Goal: Information Seeking & Learning: Check status

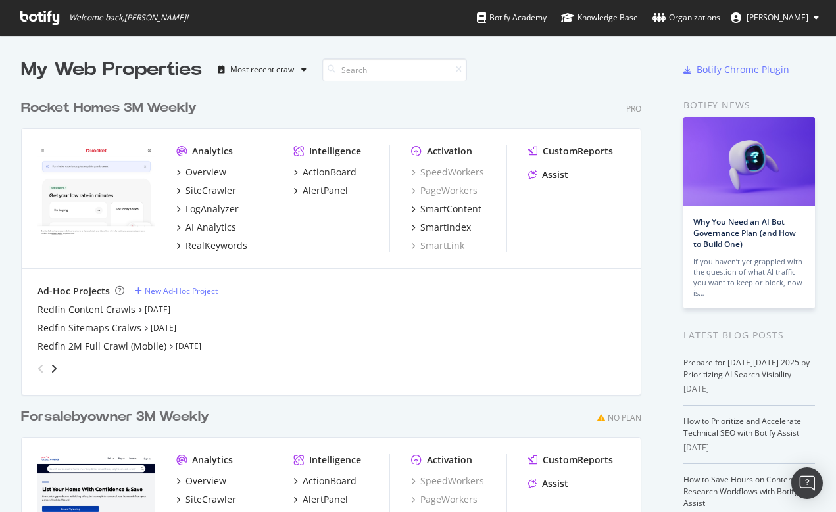
scroll to position [512, 836]
click at [90, 307] on div "Redfin Content Crawls" at bounding box center [86, 309] width 98 height 13
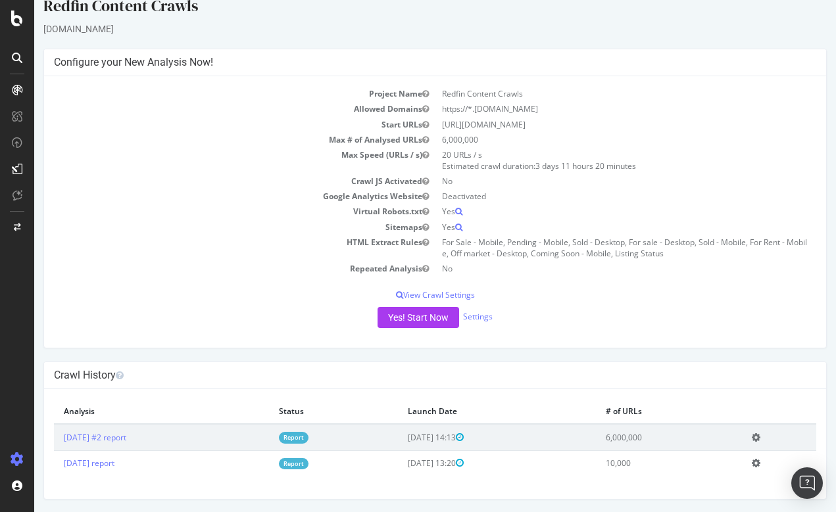
scroll to position [18, 0]
click at [117, 440] on link "[DATE] #2 report" at bounding box center [95, 438] width 62 height 11
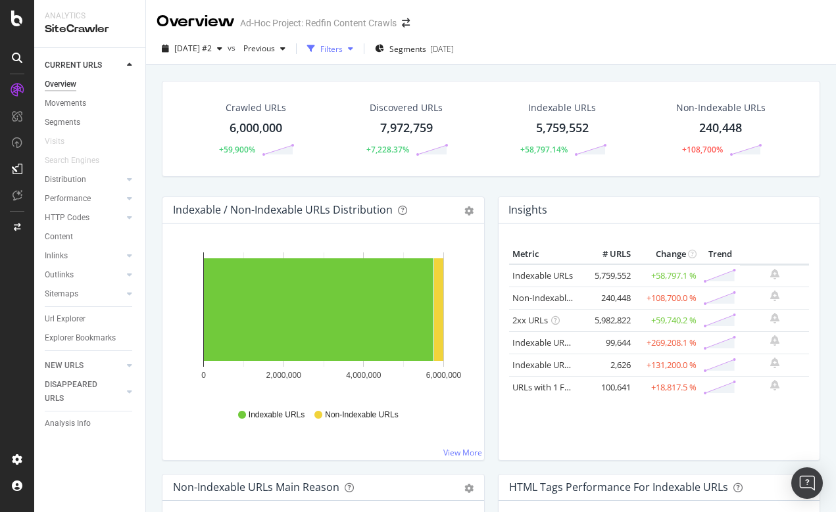
click at [343, 47] on div "Filters" at bounding box center [331, 48] width 22 height 11
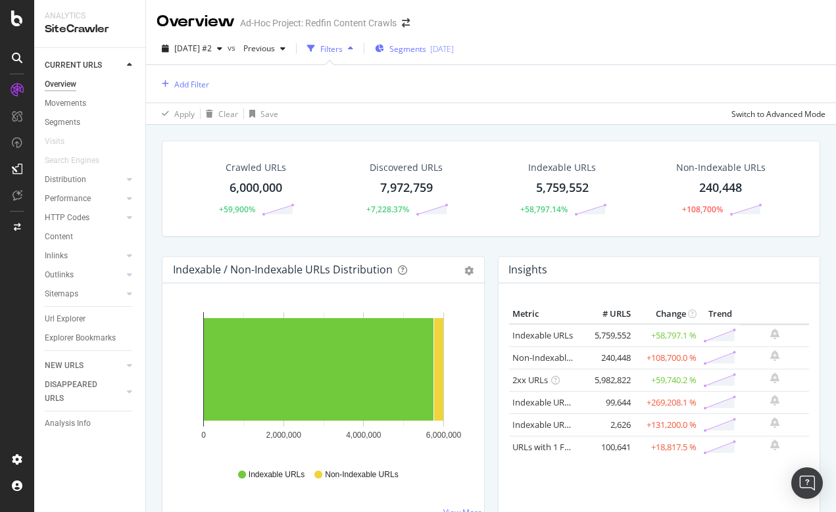
click at [426, 49] on span "Segments" at bounding box center [407, 48] width 37 height 11
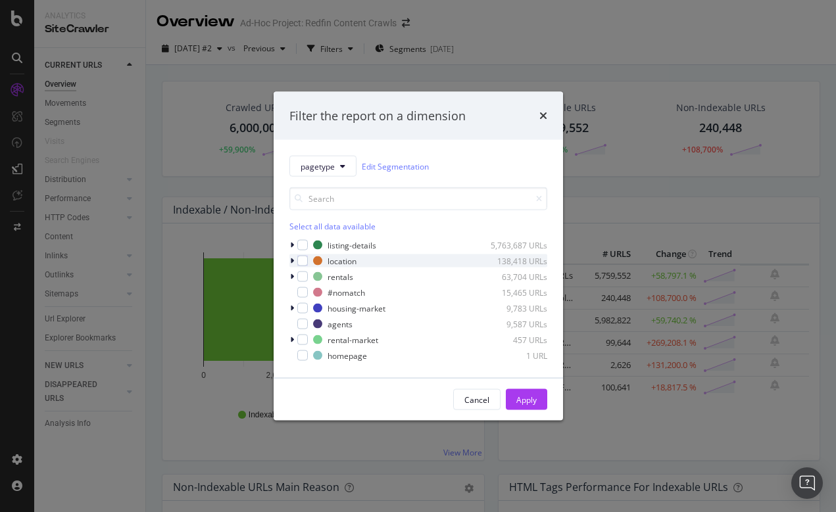
click at [290, 260] on icon "modal" at bounding box center [292, 261] width 4 height 8
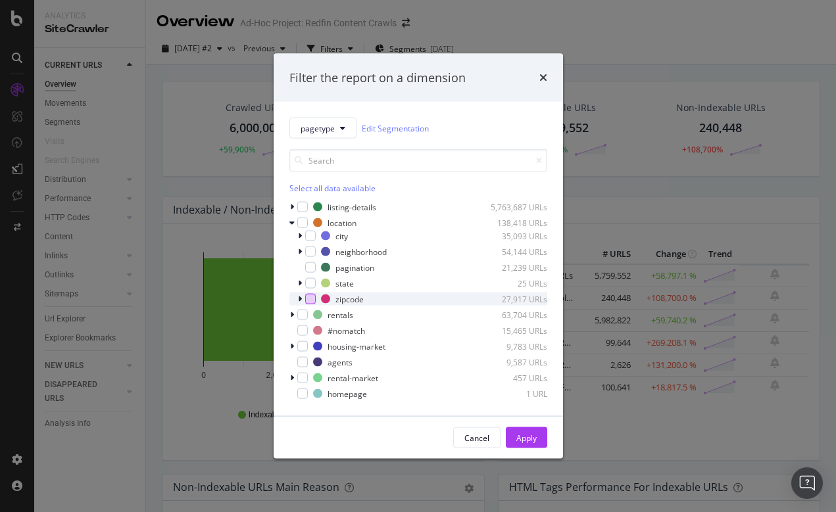
click at [307, 298] on div "modal" at bounding box center [310, 299] width 11 height 11
click at [531, 440] on div "Apply" at bounding box center [526, 437] width 20 height 11
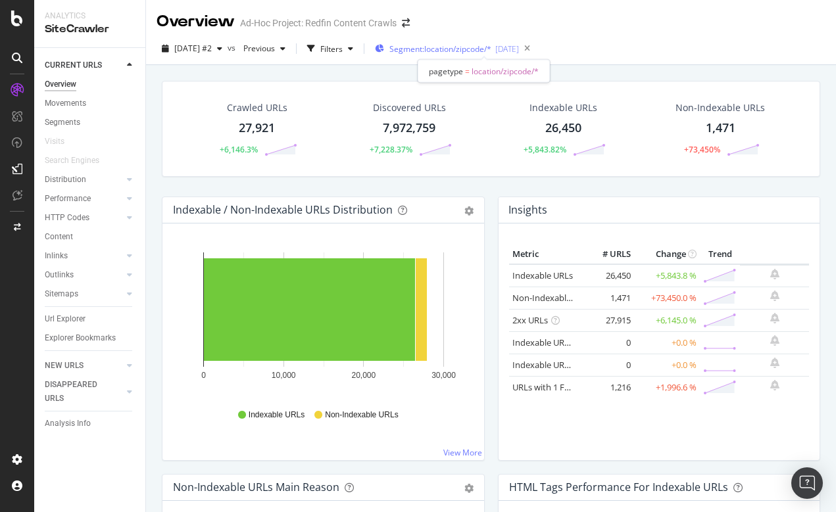
click at [491, 49] on span "Segment: location/zipcode/*" at bounding box center [440, 48] width 102 height 11
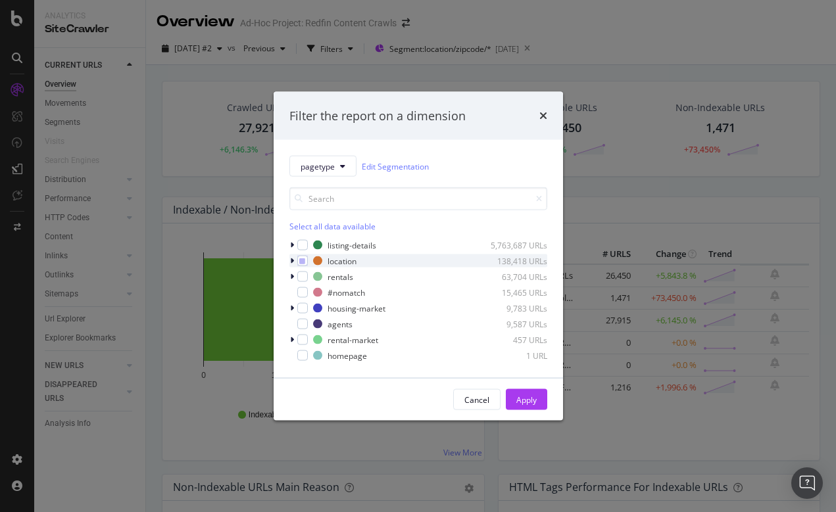
click at [292, 260] on icon "modal" at bounding box center [292, 261] width 4 height 8
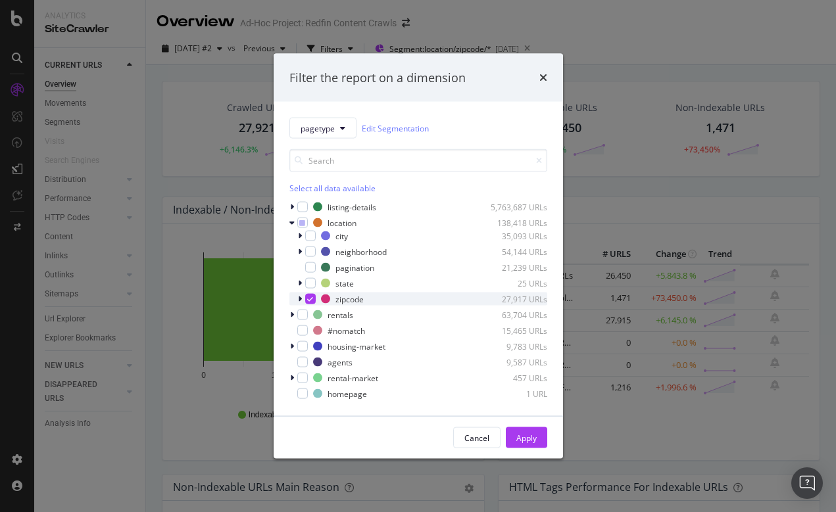
click at [308, 296] on icon "modal" at bounding box center [310, 299] width 6 height 7
click at [314, 252] on div "modal" at bounding box center [310, 252] width 11 height 11
click at [527, 443] on div "Apply" at bounding box center [526, 438] width 20 height 20
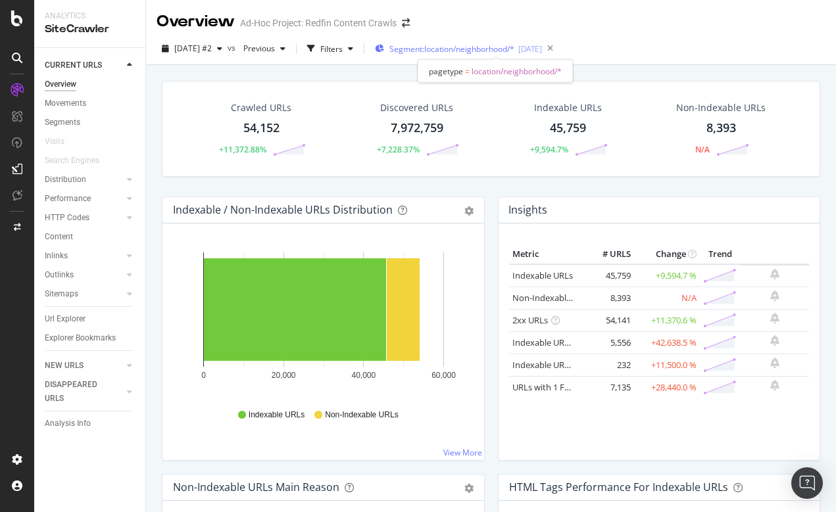
click at [460, 48] on span "Segment: location/neighborhood/*" at bounding box center [451, 48] width 125 height 11
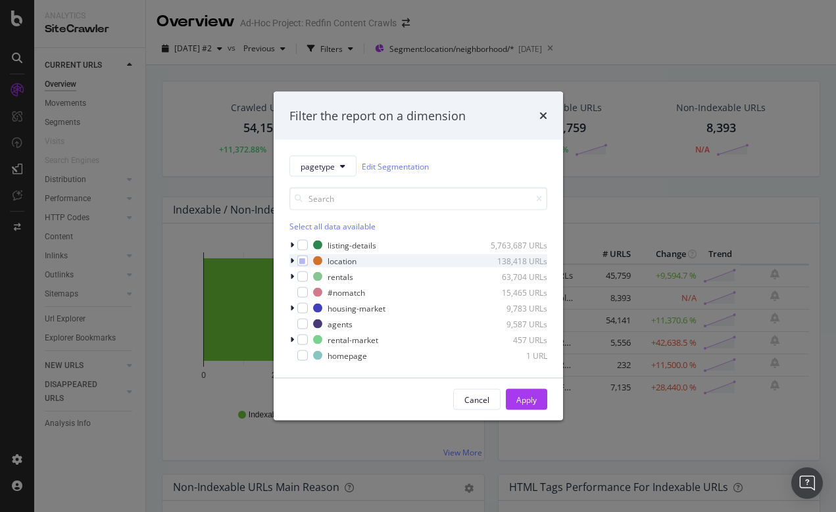
click at [292, 260] on icon "modal" at bounding box center [292, 261] width 4 height 8
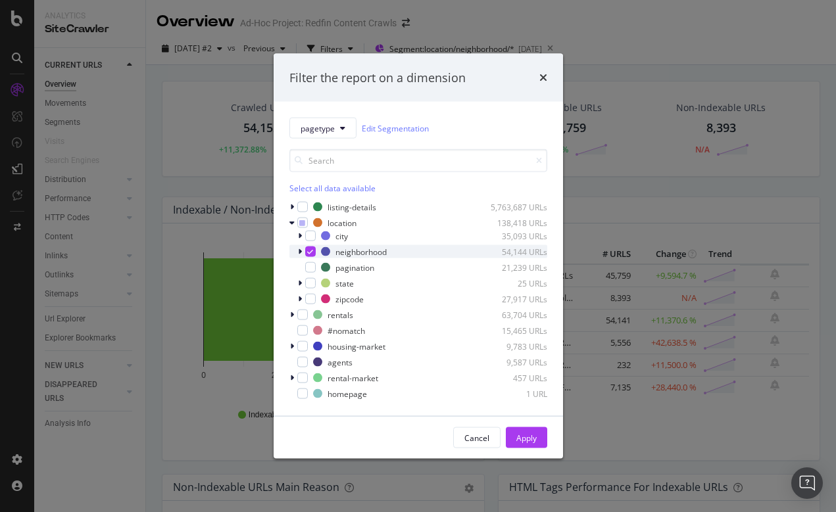
click at [310, 252] on icon "modal" at bounding box center [310, 252] width 6 height 7
click at [311, 237] on div "modal" at bounding box center [310, 236] width 11 height 11
click at [663, 41] on div "Filter the report on a dimension pagetype Edit Segmentation Select all data ava…" at bounding box center [418, 256] width 836 height 512
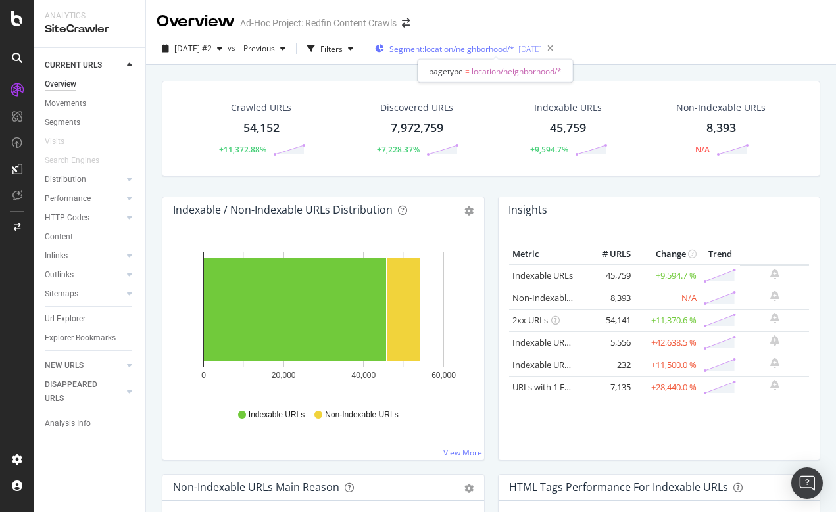
click at [454, 47] on span "Segment: location/neighborhood/*" at bounding box center [451, 48] width 125 height 11
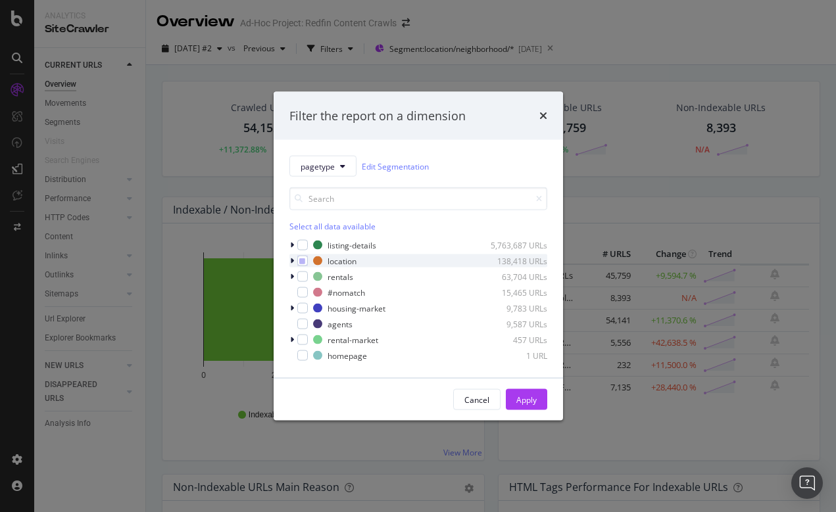
click at [291, 260] on icon "modal" at bounding box center [292, 261] width 4 height 8
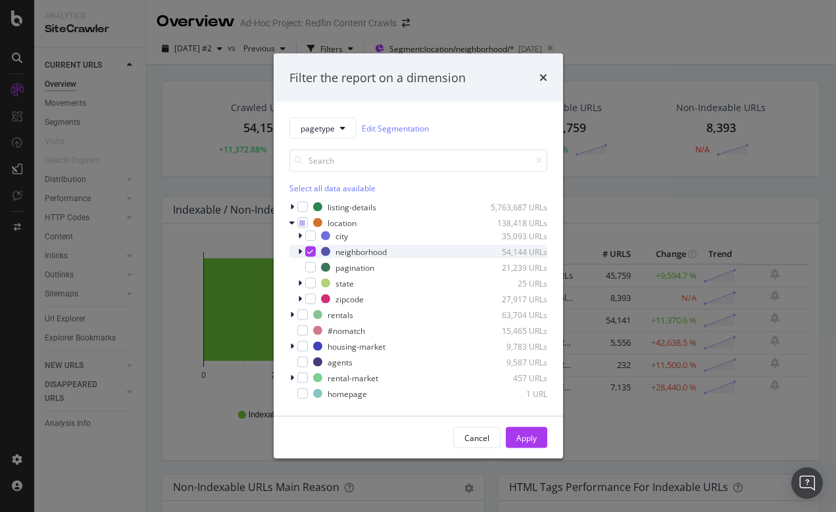
click at [312, 251] on icon "modal" at bounding box center [310, 252] width 6 height 7
click at [295, 205] on div "modal" at bounding box center [293, 207] width 8 height 13
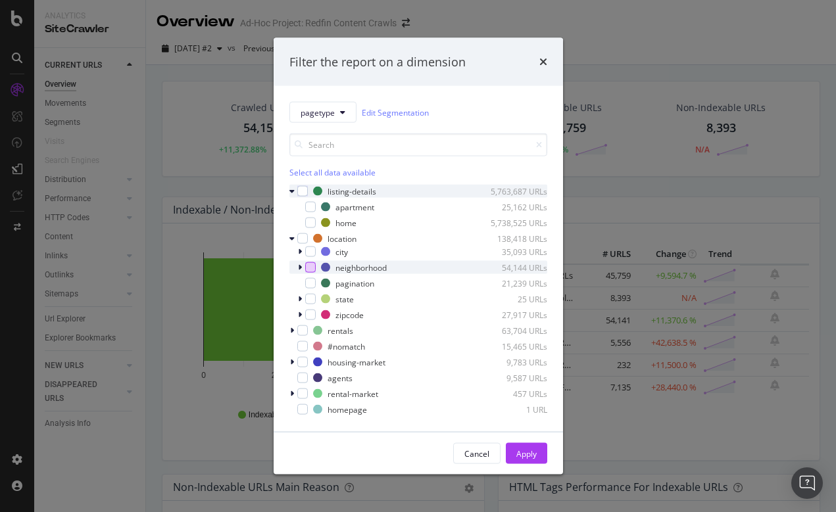
click at [294, 189] on icon "modal" at bounding box center [291, 191] width 5 height 8
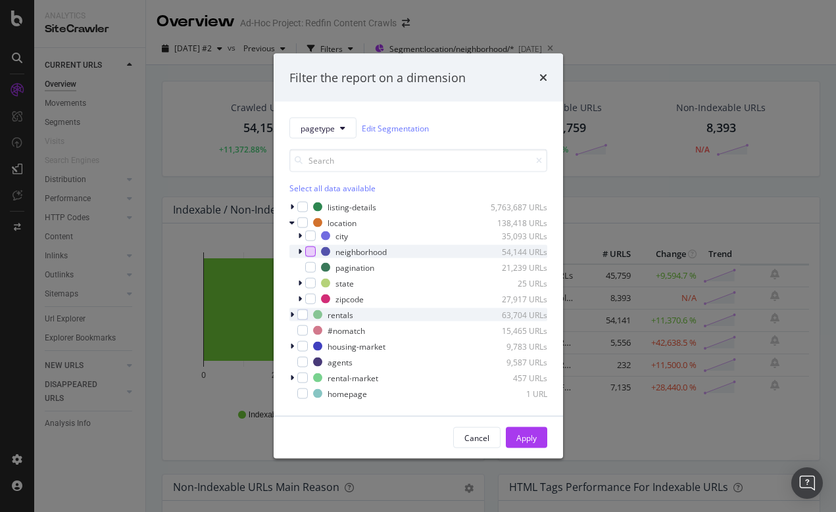
click at [293, 313] on icon "modal" at bounding box center [292, 315] width 4 height 8
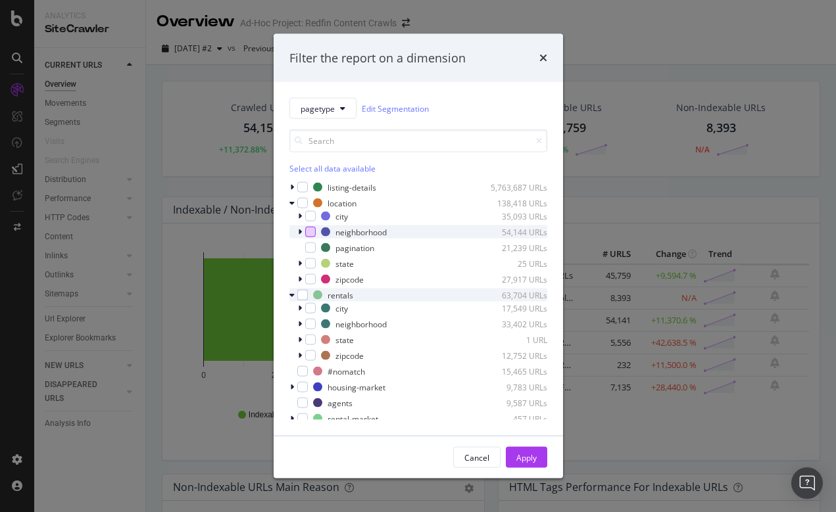
click at [293, 296] on icon "modal" at bounding box center [291, 295] width 5 height 8
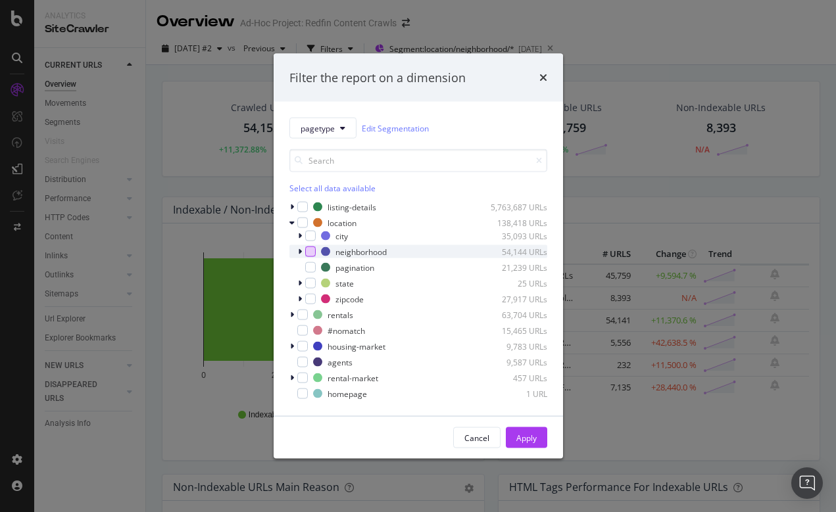
click at [630, 36] on div "Filter the report on a dimension pagetype Edit Segmentation Select all data ava…" at bounding box center [418, 256] width 836 height 512
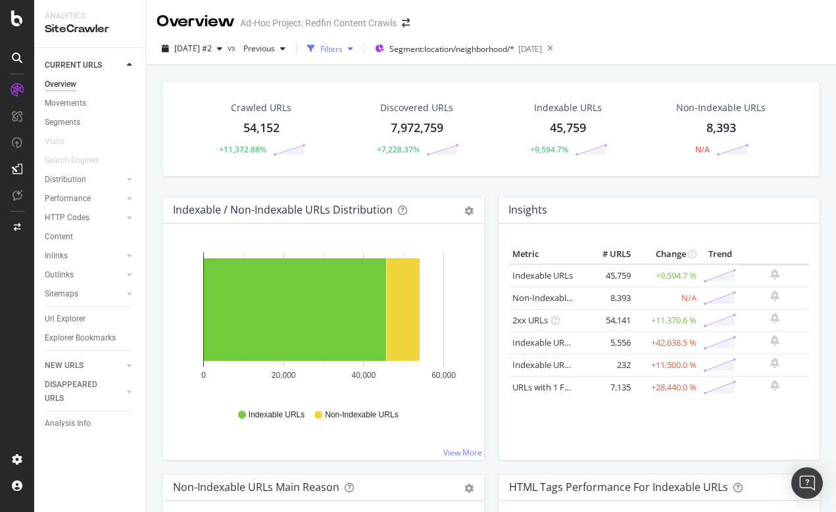
click at [343, 45] on div "Filters" at bounding box center [331, 48] width 22 height 11
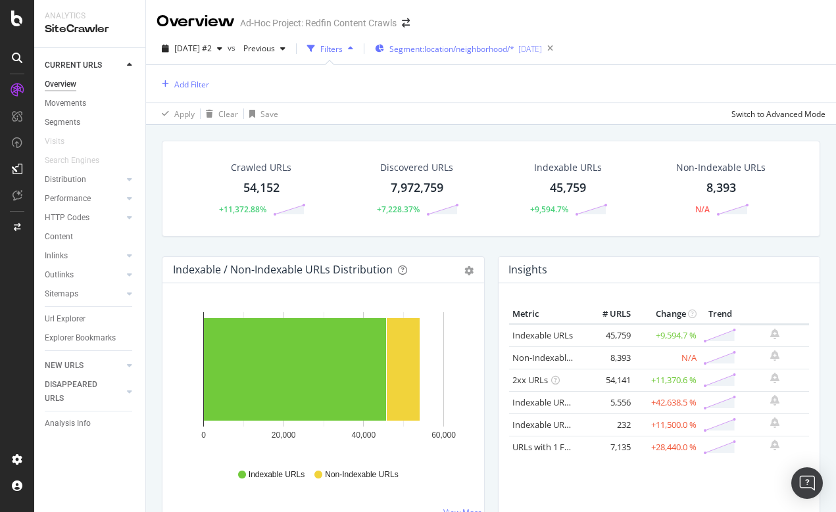
click at [493, 43] on span "Segment: location/neighborhood/*" at bounding box center [451, 48] width 125 height 11
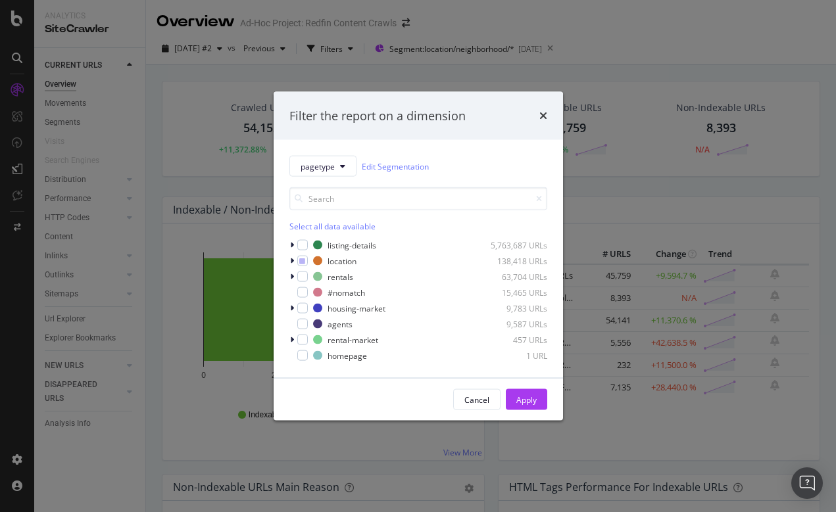
click at [605, 185] on div "Filter the report on a dimension pagetype Edit Segmentation Select all data ava…" at bounding box center [418, 256] width 836 height 512
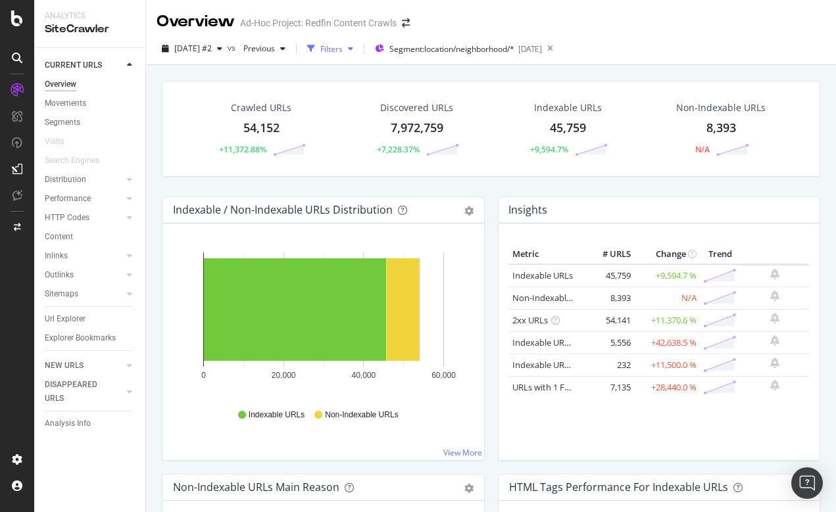
click at [343, 51] on div "Filters" at bounding box center [331, 48] width 22 height 11
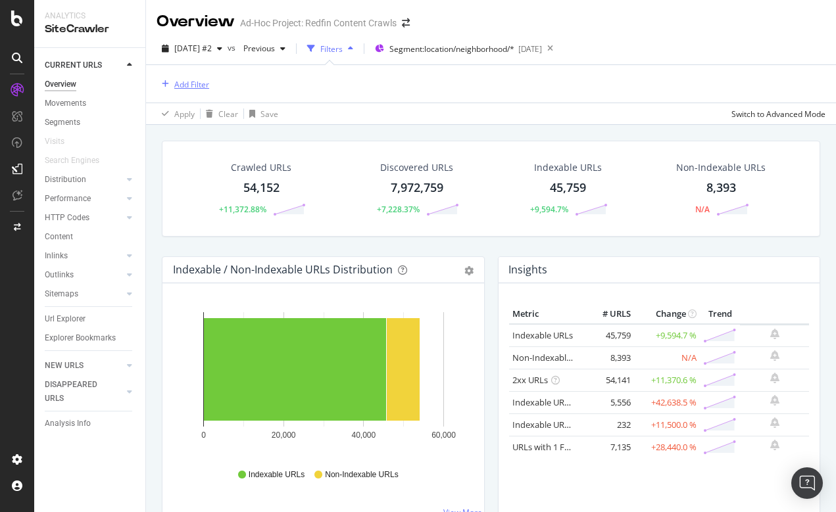
click at [204, 84] on div "Add Filter" at bounding box center [191, 84] width 35 height 11
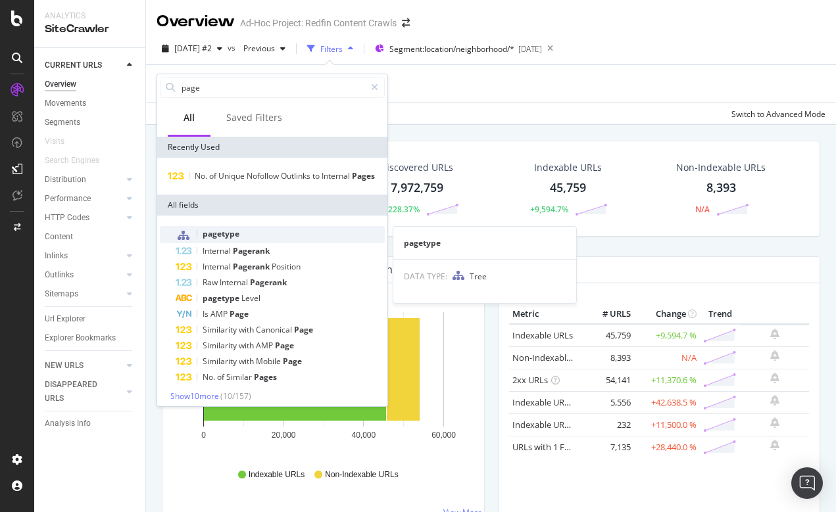
type input "page"
click at [223, 231] on span "pagetype" at bounding box center [220, 233] width 37 height 11
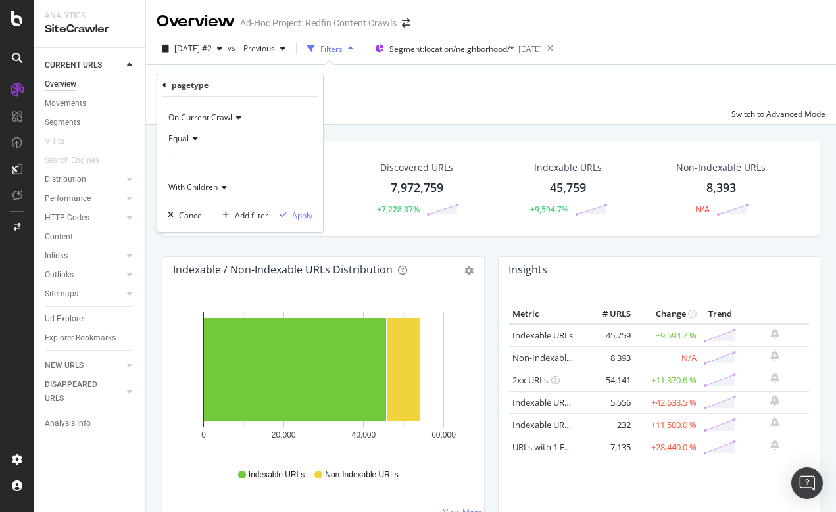
click at [197, 156] on div at bounding box center [239, 163] width 143 height 21
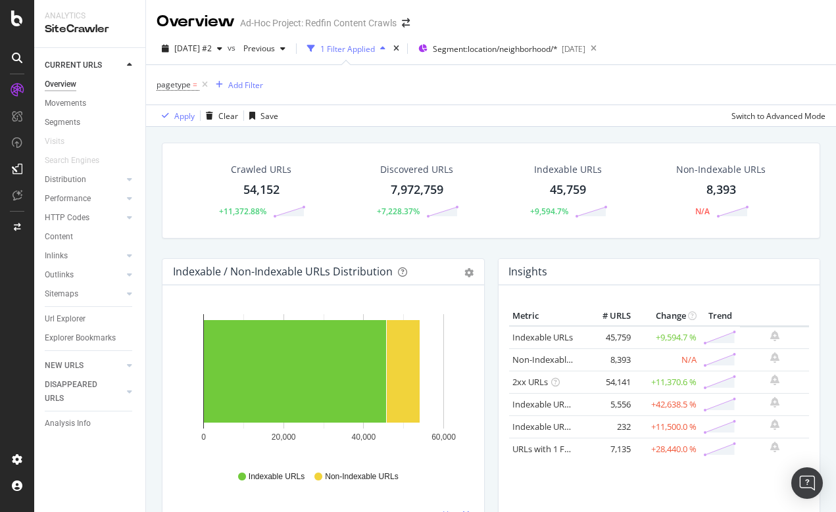
click at [400, 110] on div "Apply Clear Save Switch to Advanced Mode" at bounding box center [491, 116] width 690 height 22
click at [179, 89] on span "pagetype" at bounding box center [173, 84] width 34 height 11
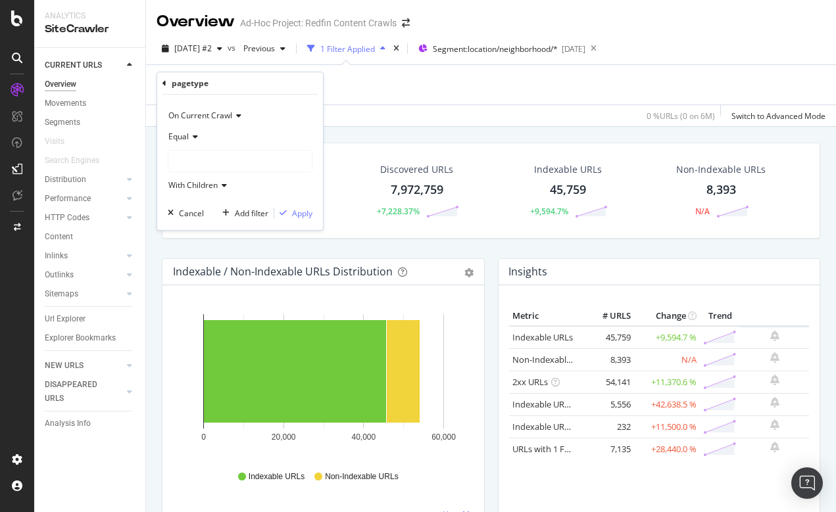
click at [183, 161] on div at bounding box center [239, 161] width 143 height 21
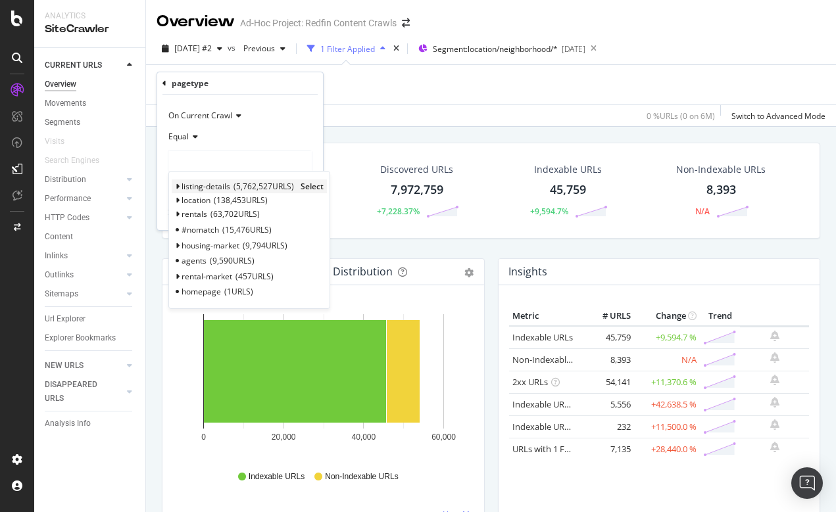
click at [190, 186] on span "listing-details" at bounding box center [205, 186] width 49 height 11
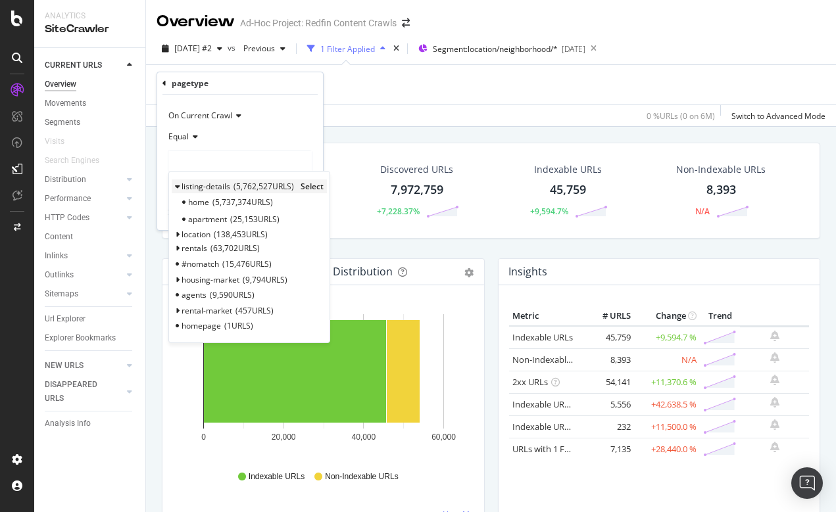
click at [190, 186] on span "listing-details" at bounding box center [205, 186] width 49 height 11
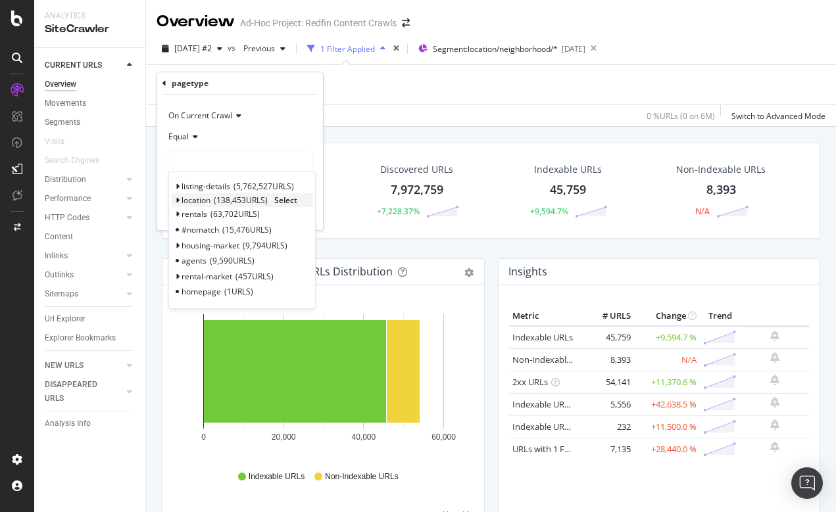
click at [189, 199] on span "location" at bounding box center [195, 200] width 29 height 11
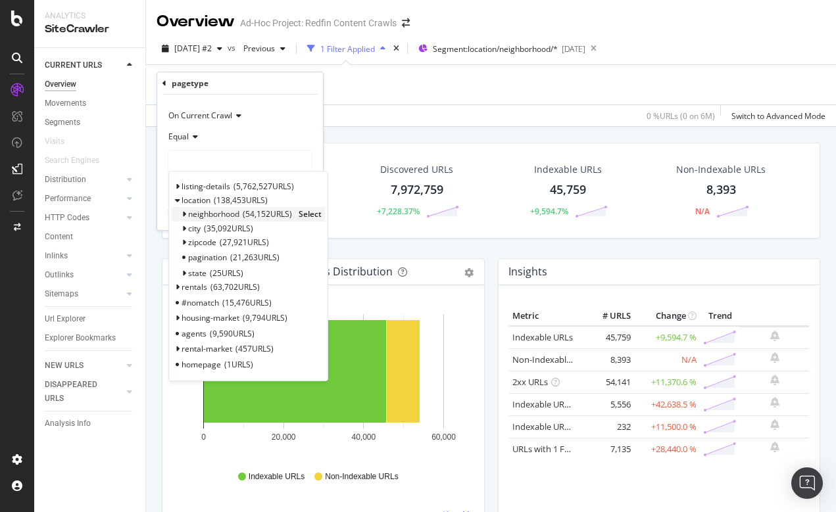
click at [201, 210] on span "neighborhood" at bounding box center [213, 213] width 51 height 11
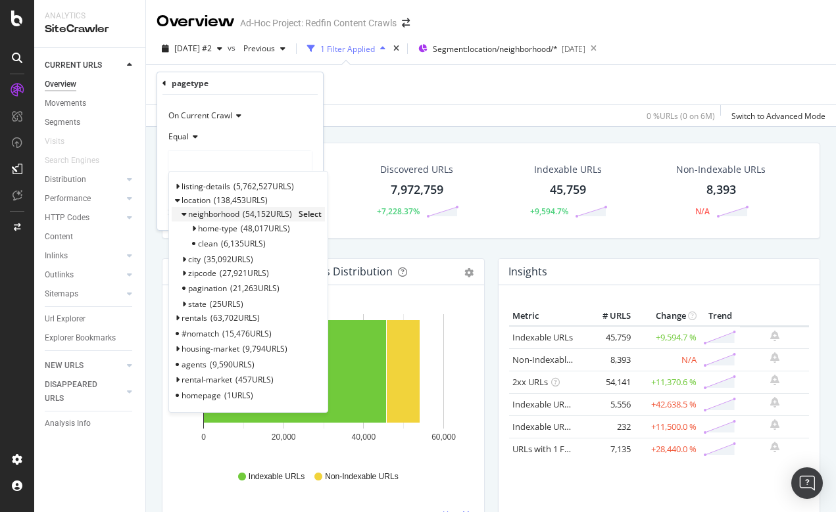
click at [204, 215] on span "neighborhood" at bounding box center [213, 213] width 51 height 11
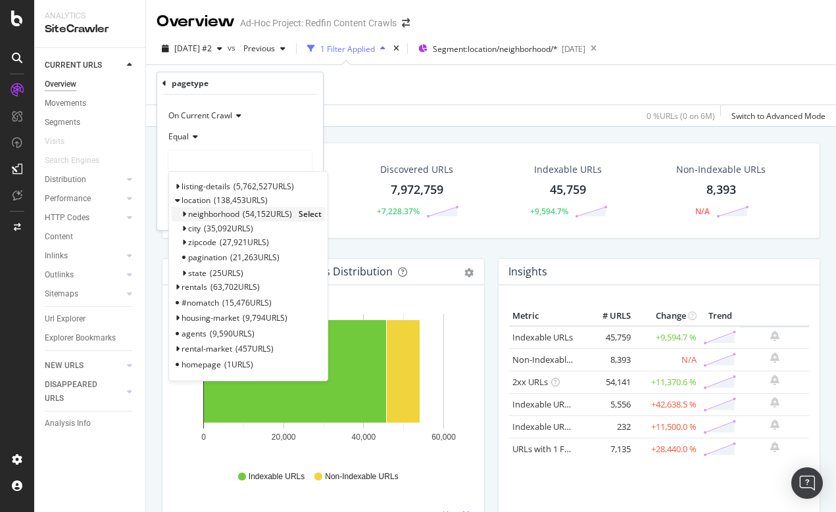
click at [204, 215] on span "neighborhood" at bounding box center [213, 213] width 51 height 11
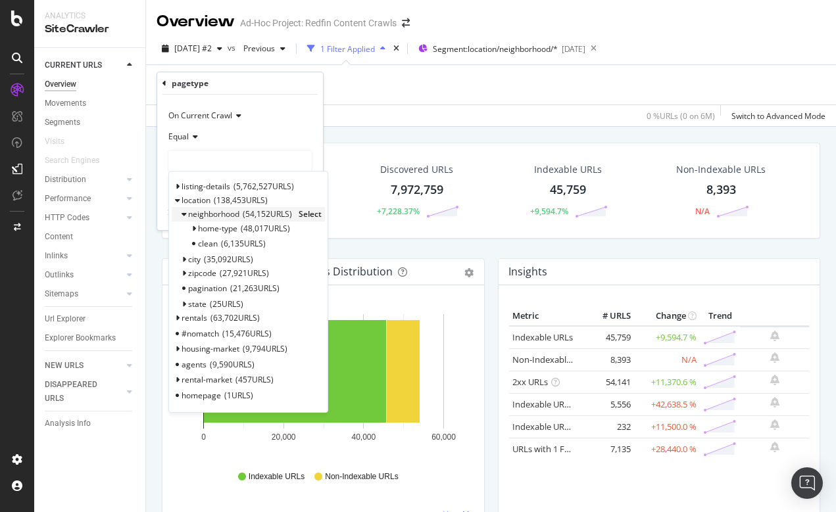
click at [310, 214] on span "Select" at bounding box center [309, 213] width 23 height 11
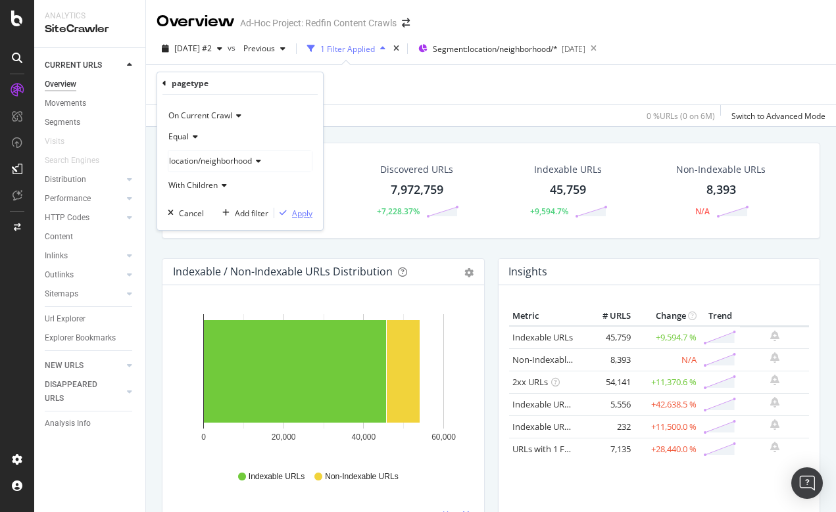
click at [305, 211] on div "Apply" at bounding box center [302, 213] width 20 height 11
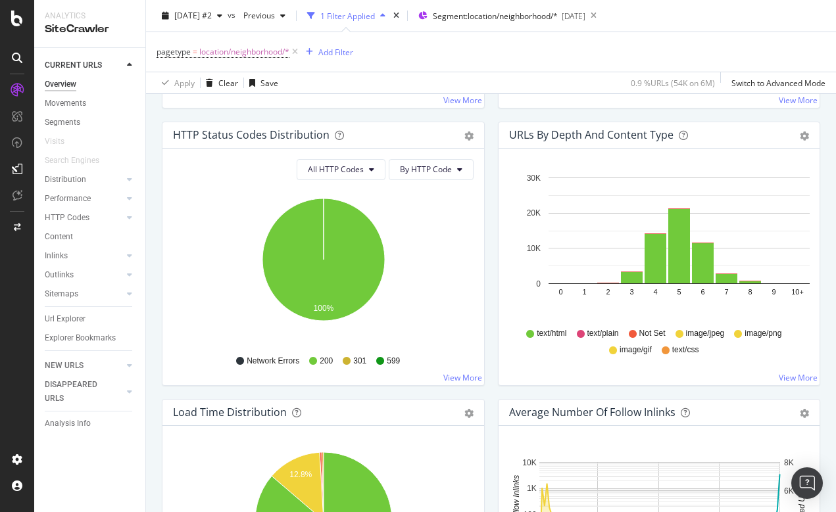
scroll to position [696, 0]
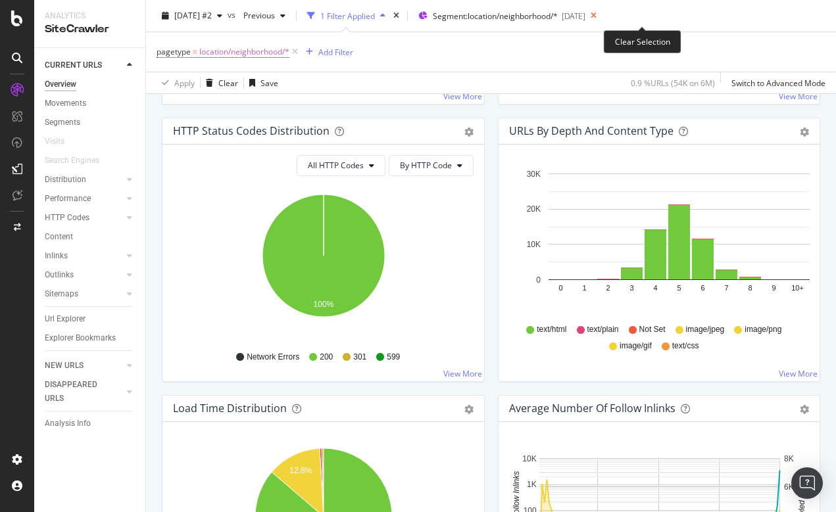
click at [602, 16] on icon at bounding box center [593, 16] width 16 height 18
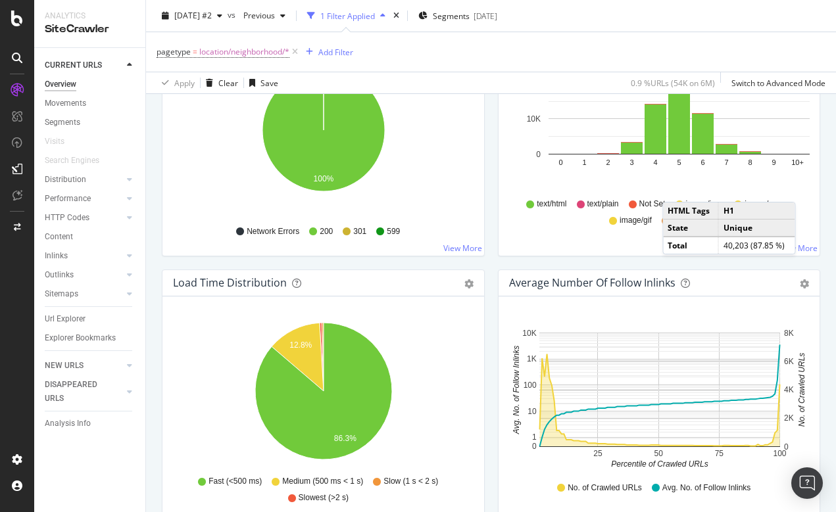
scroll to position [832, 0]
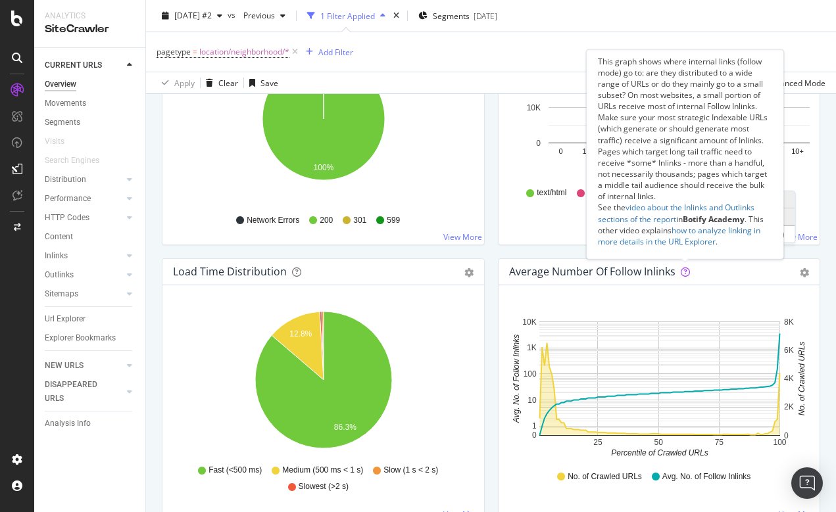
click at [684, 273] on icon at bounding box center [684, 272] width 9 height 9
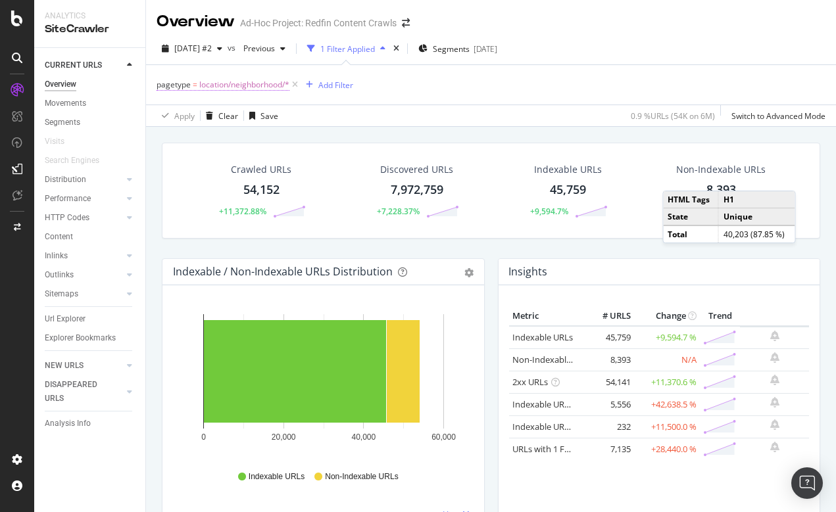
scroll to position [0, 0]
click at [270, 83] on span "location/neighborhood/*" at bounding box center [244, 85] width 90 height 18
click at [235, 83] on span "location/neighborhood/*" at bounding box center [244, 85] width 90 height 18
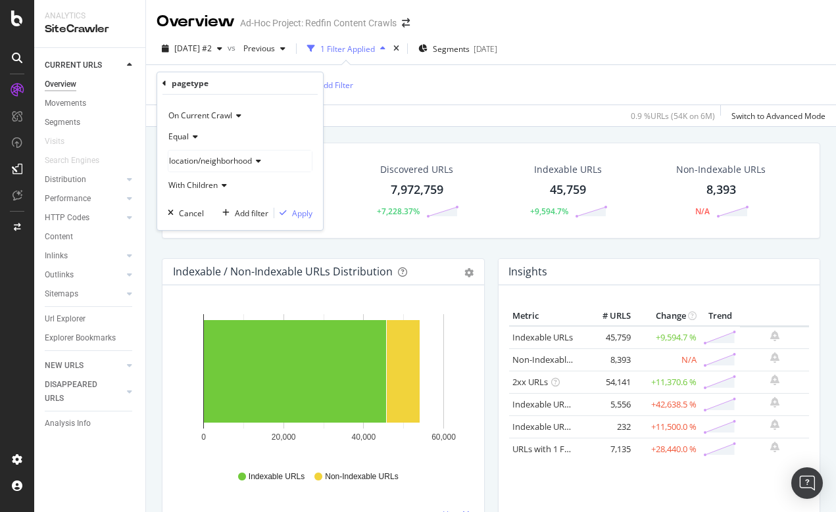
click at [252, 160] on span "location/neighborhood" at bounding box center [210, 160] width 83 height 11
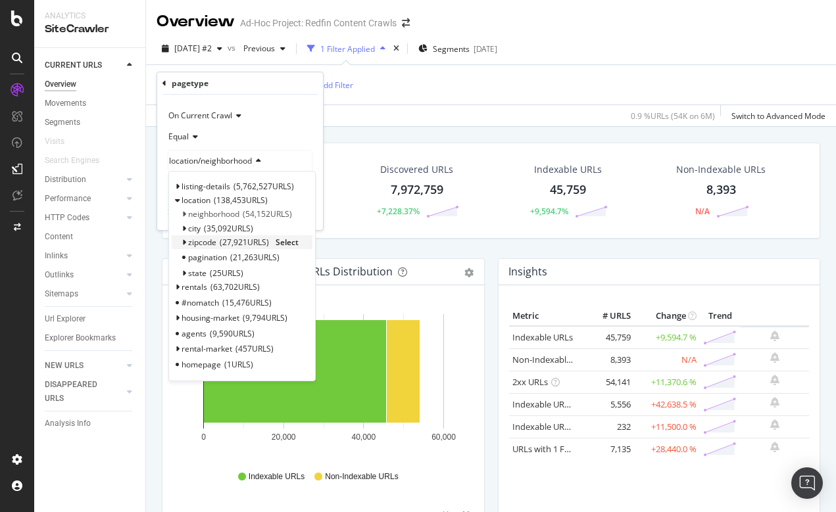
click at [199, 240] on span "zipcode" at bounding box center [202, 242] width 28 height 11
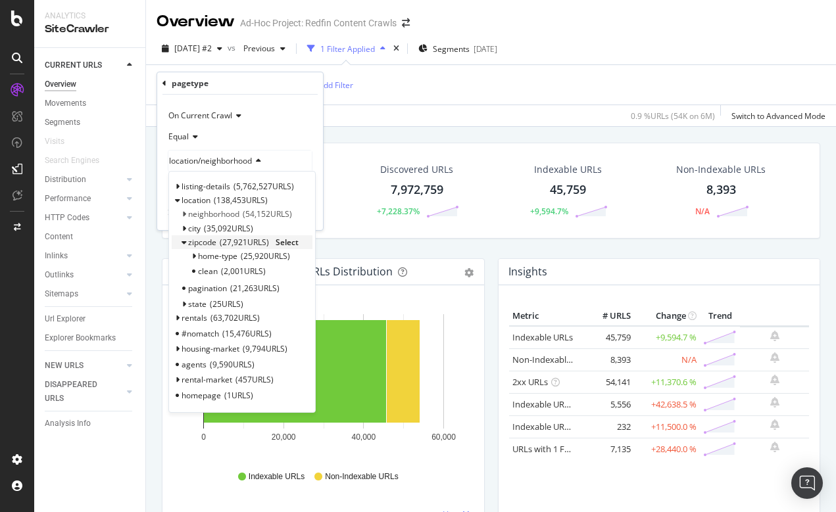
click at [288, 239] on span "Select" at bounding box center [286, 242] width 23 height 11
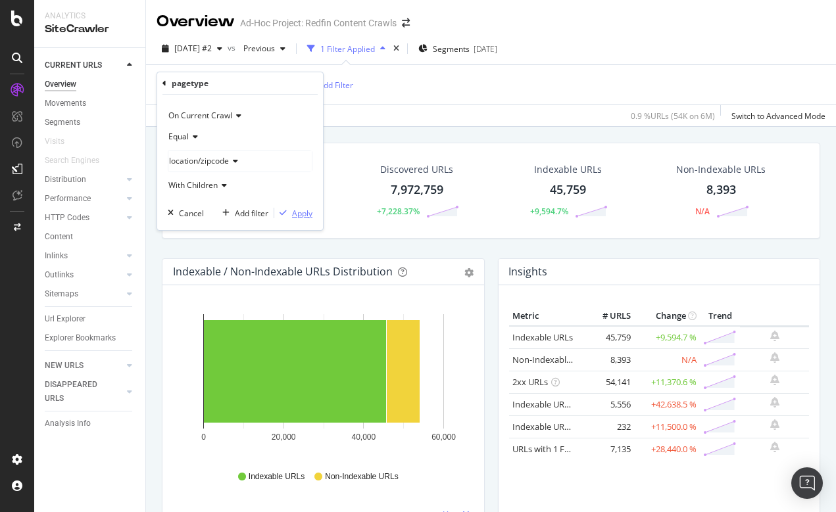
click at [306, 212] on div "Apply" at bounding box center [302, 213] width 20 height 11
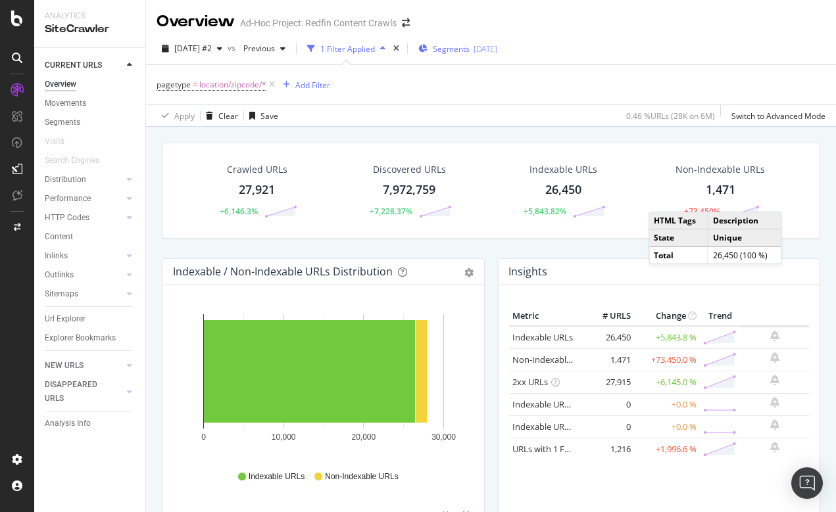
click at [469, 43] on span "Segments" at bounding box center [451, 48] width 37 height 11
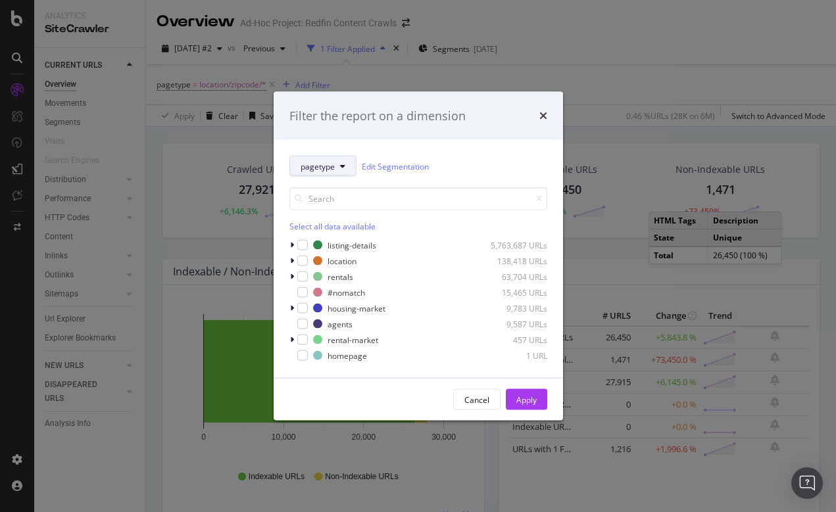
click at [348, 165] on button "pagetype" at bounding box center [322, 166] width 67 height 21
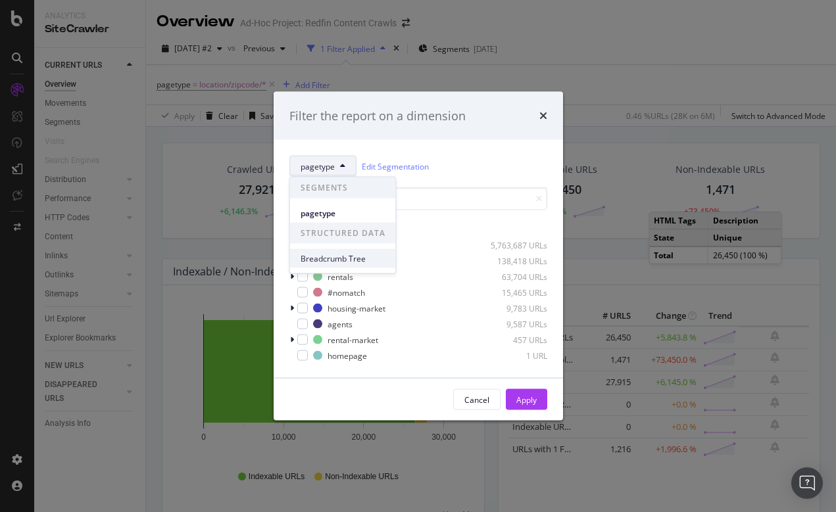
click at [334, 254] on span "Breadcrumb Tree" at bounding box center [342, 258] width 85 height 12
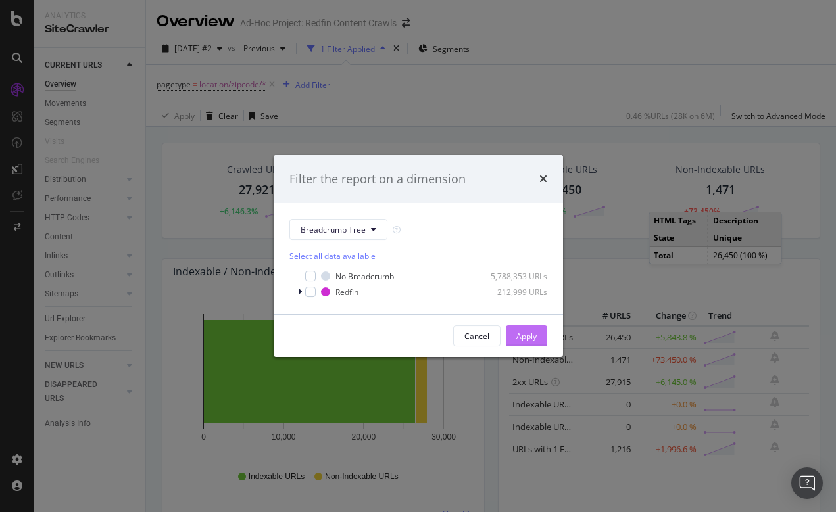
click at [526, 336] on div "Apply" at bounding box center [526, 336] width 20 height 11
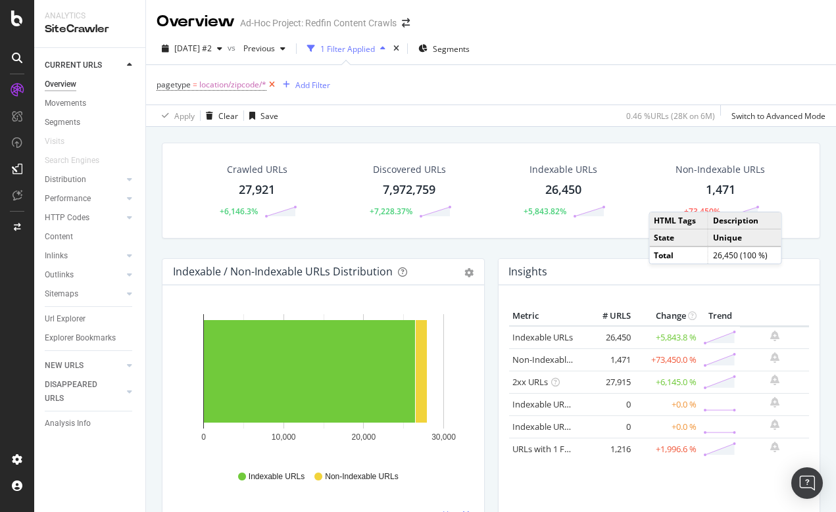
click at [273, 83] on icon at bounding box center [271, 84] width 11 height 13
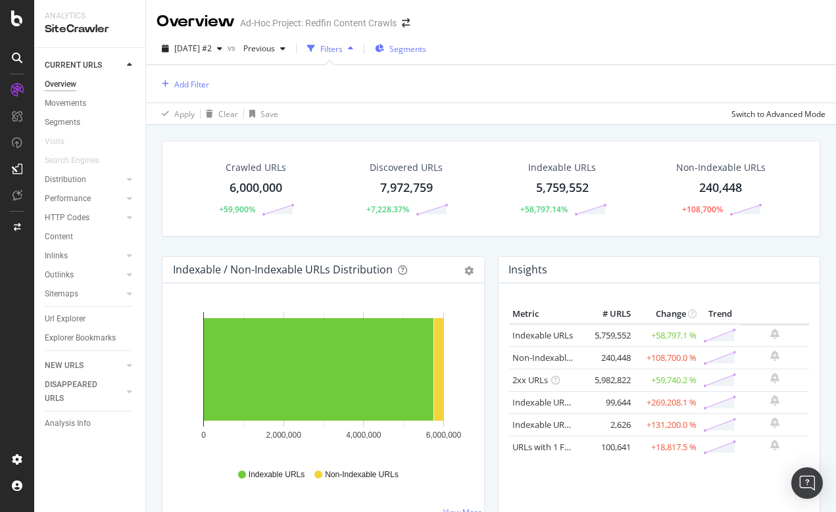
click at [426, 45] on span "Segments" at bounding box center [407, 48] width 37 height 11
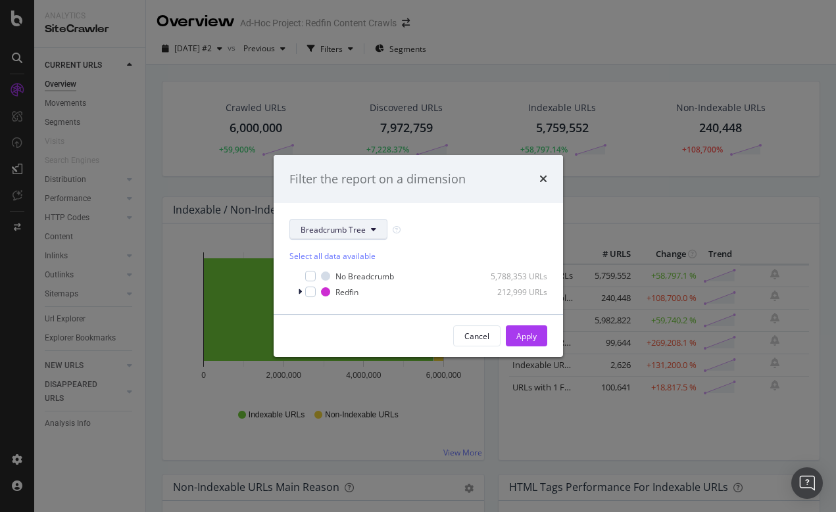
click at [326, 238] on button "Breadcrumb Tree" at bounding box center [338, 229] width 98 height 21
click at [320, 276] on span "pagetype" at bounding box center [342, 277] width 85 height 12
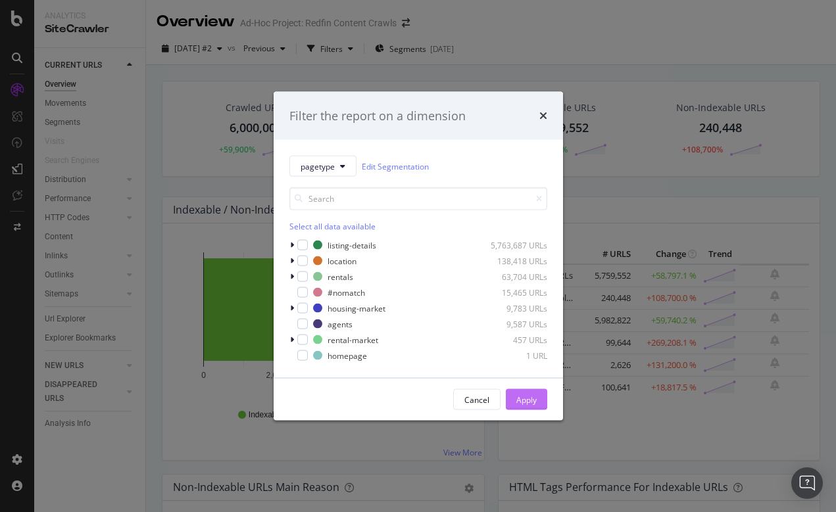
click at [520, 397] on div "Apply" at bounding box center [526, 399] width 20 height 11
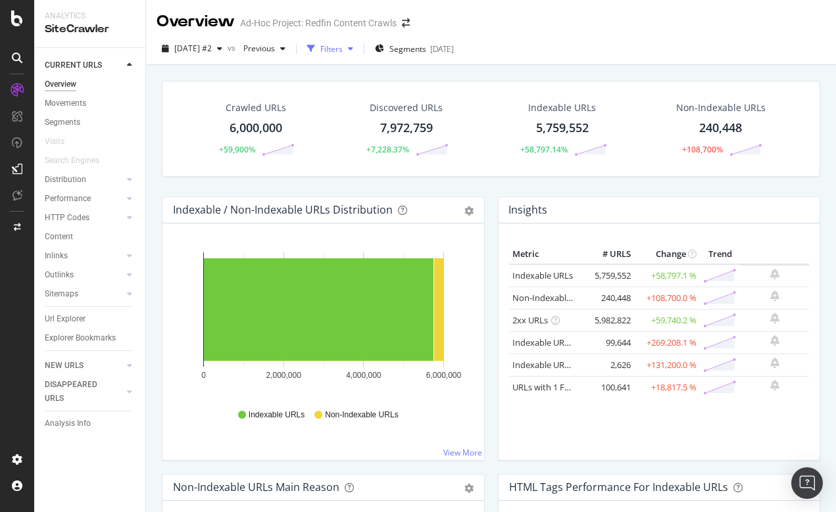
click at [351, 42] on div "Filters" at bounding box center [330, 49] width 57 height 20
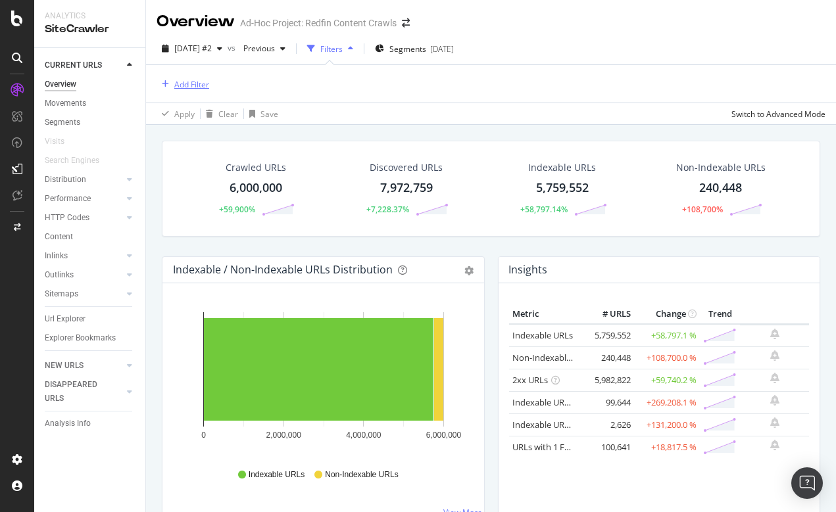
click at [196, 78] on div "Add Filter" at bounding box center [182, 84] width 53 height 14
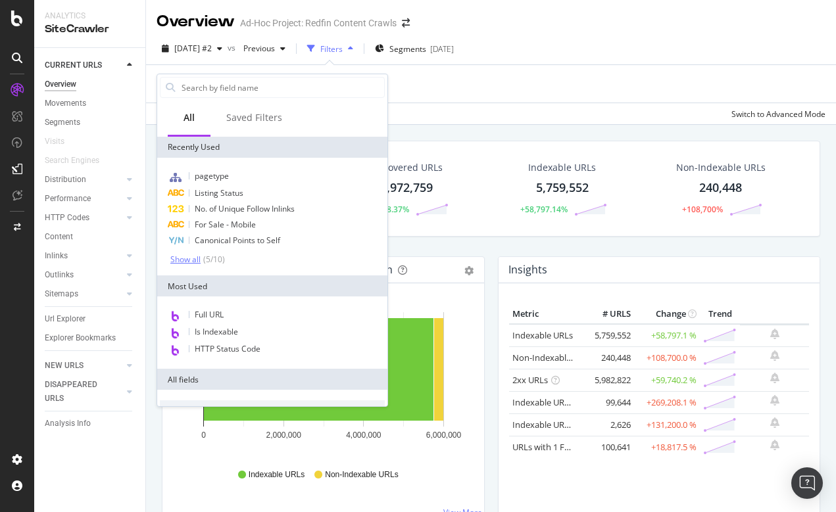
click at [189, 260] on div "Show all" at bounding box center [185, 259] width 30 height 9
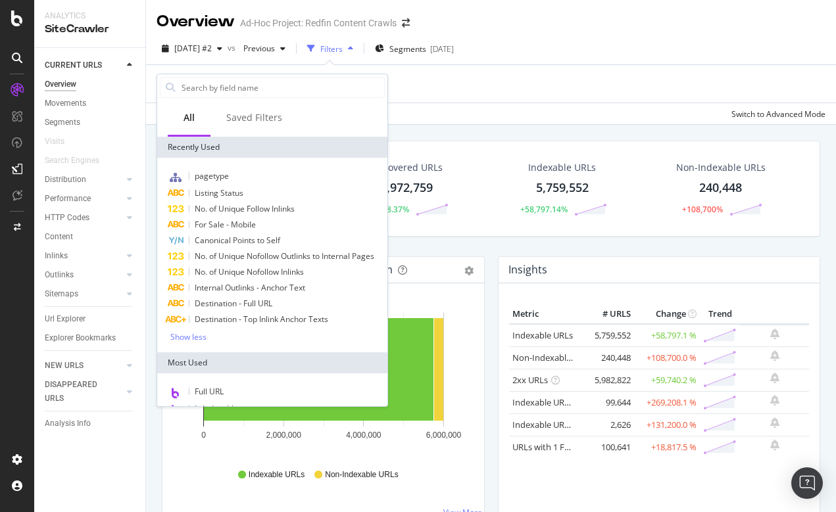
click at [483, 128] on div "Crawled URLs 6,000,000 +59,900% Discovered URLs 7,972,759 +7,228.37% Indexable …" at bounding box center [491, 381] width 690 height 512
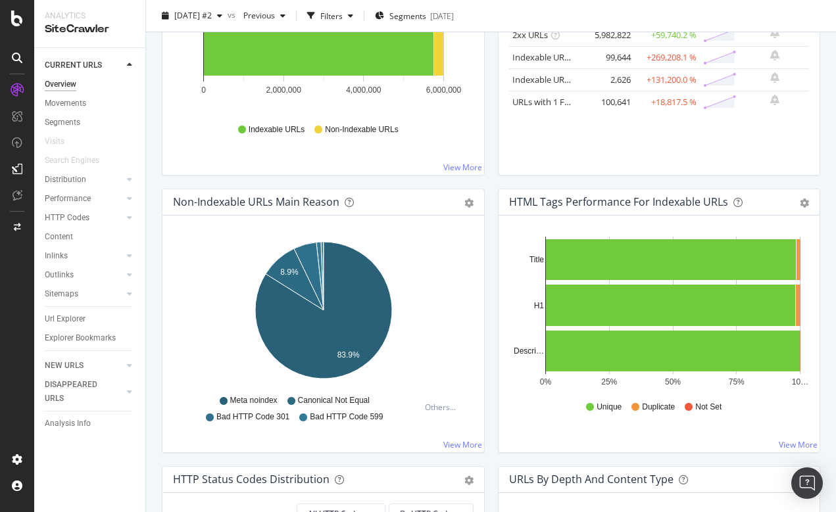
scroll to position [236, 0]
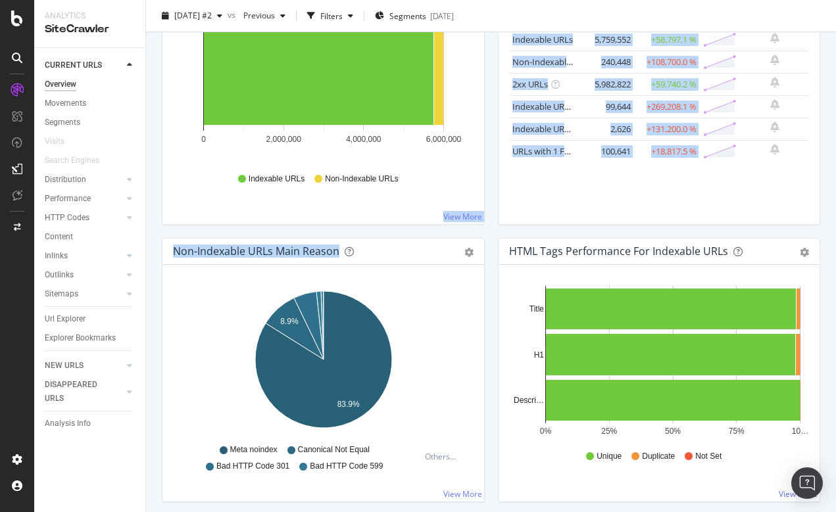
drag, startPoint x: 413, startPoint y: 251, endPoint x: 417, endPoint y: 237, distance: 14.4
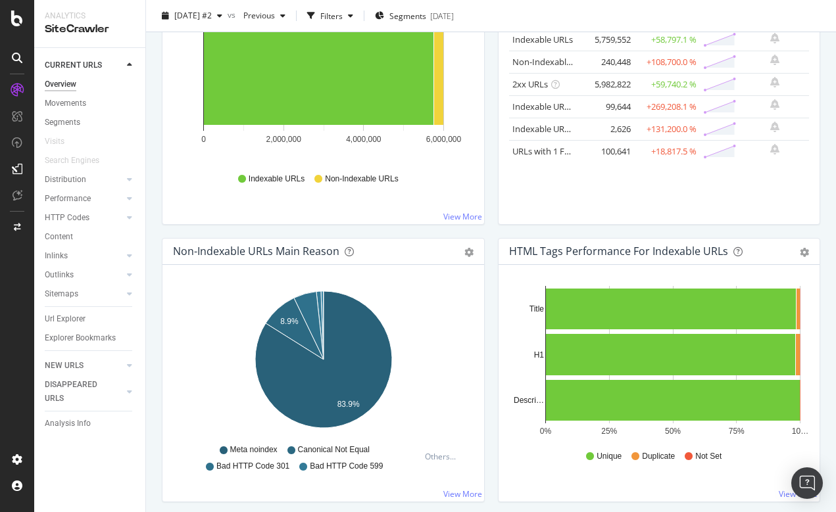
click at [809, 256] on div "HTML Tags Performance for Indexable URLs Bar Bar (by Percentage) Table Export a…" at bounding box center [658, 252] width 321 height 26
click at [807, 254] on icon "gear" at bounding box center [803, 252] width 9 height 9
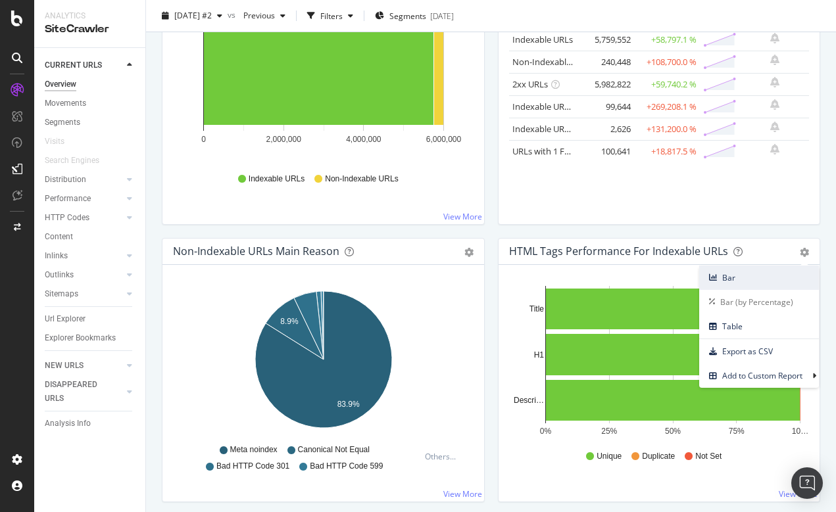
click at [723, 273] on span "Bar" at bounding box center [759, 278] width 120 height 18
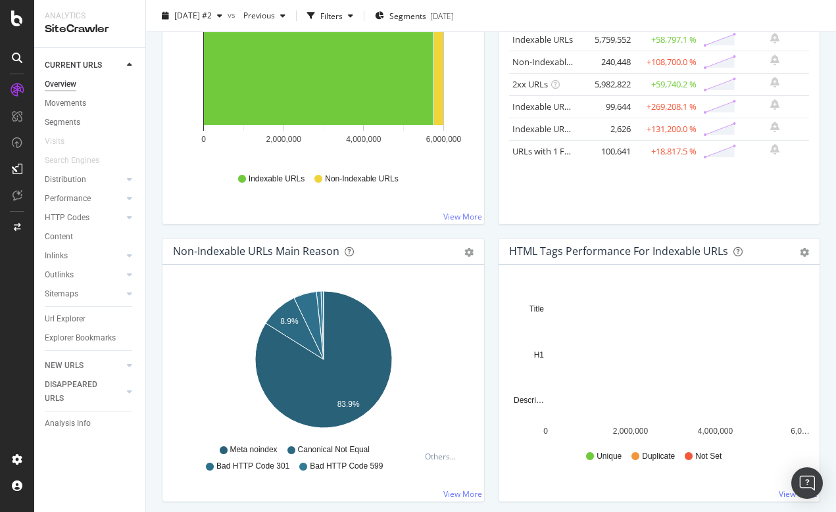
click at [810, 247] on div "HTML Tags Performance for Indexable URLs Bar Bar (by Percentage) Table Export a…" at bounding box center [658, 252] width 321 height 26
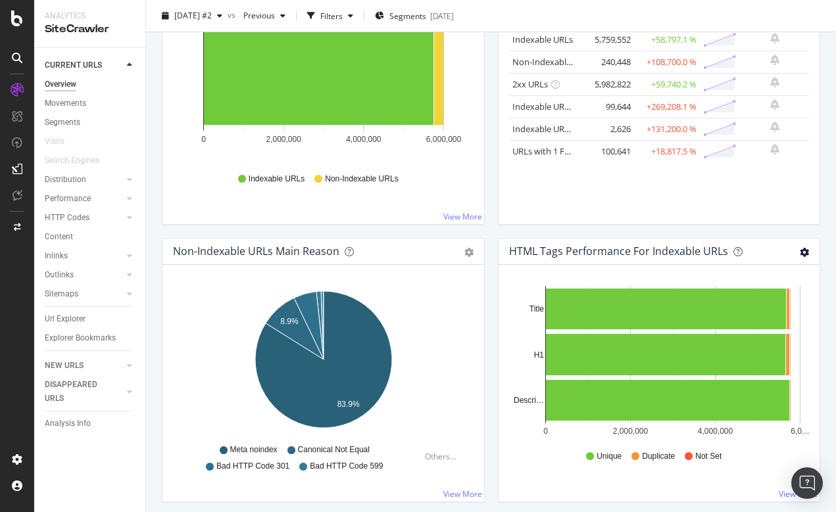
click at [801, 250] on icon "gear" at bounding box center [803, 252] width 9 height 9
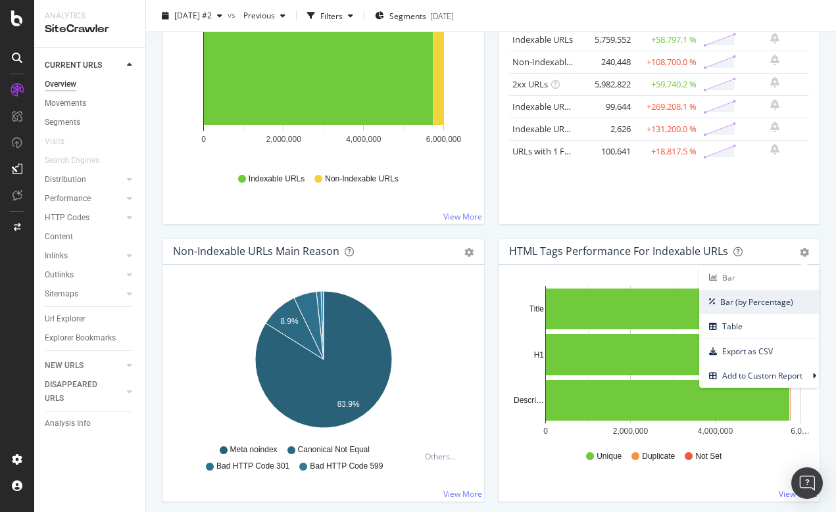
click at [734, 304] on span "Bar (by Percentage)" at bounding box center [759, 302] width 120 height 18
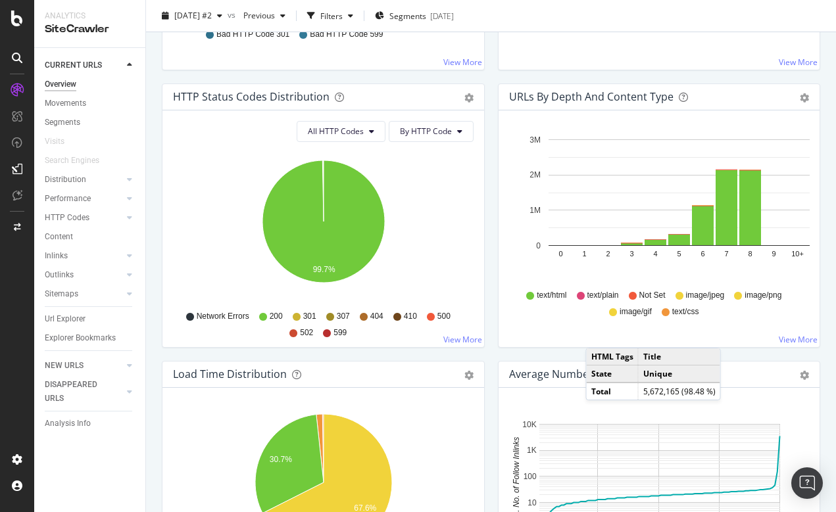
scroll to position [715, 0]
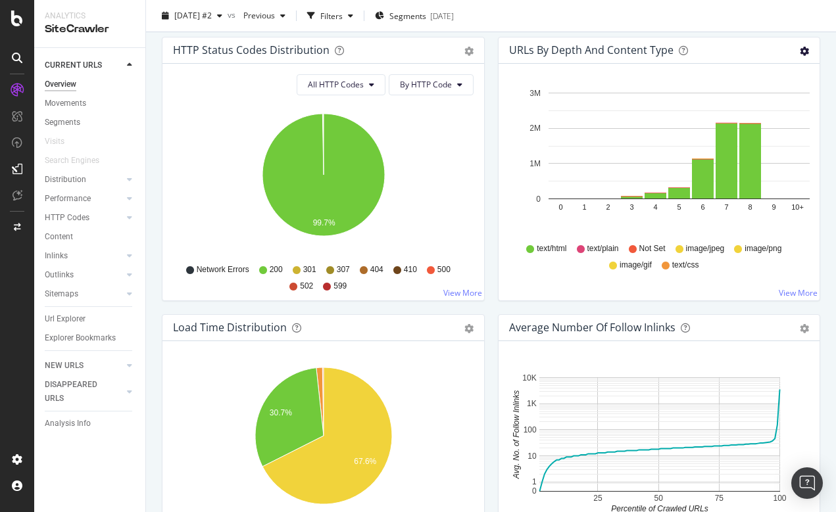
click at [803, 51] on icon "gear" at bounding box center [803, 51] width 9 height 9
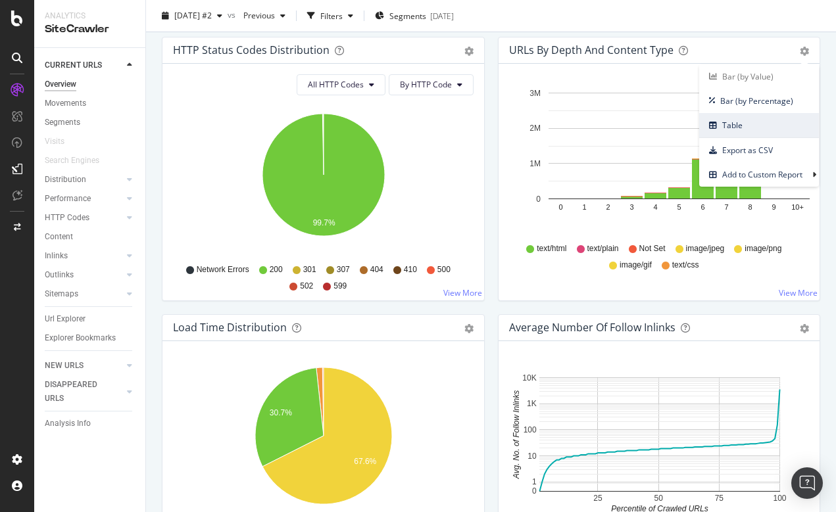
click at [741, 127] on span "Table" at bounding box center [759, 125] width 120 height 18
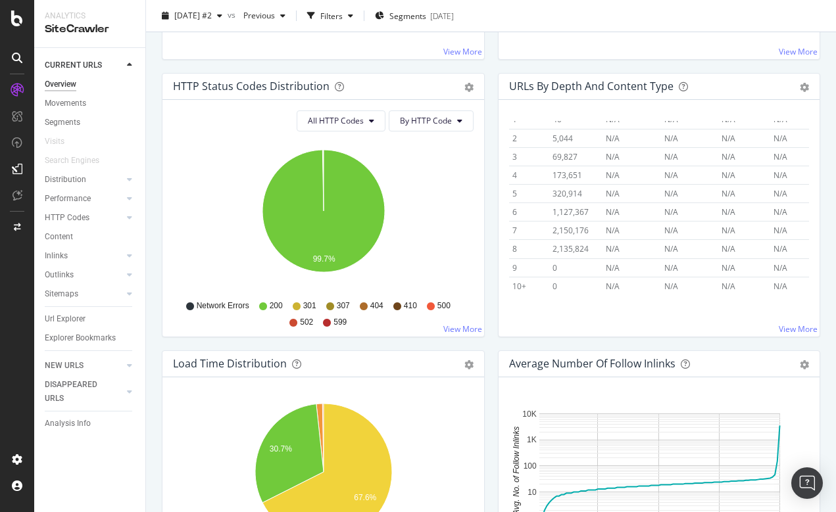
scroll to position [59, 0]
click at [807, 357] on div "Chart (by Value) Table Export as CSV Add to Custom Report" at bounding box center [803, 363] width 9 height 13
click at [805, 360] on icon "gear" at bounding box center [803, 364] width 9 height 9
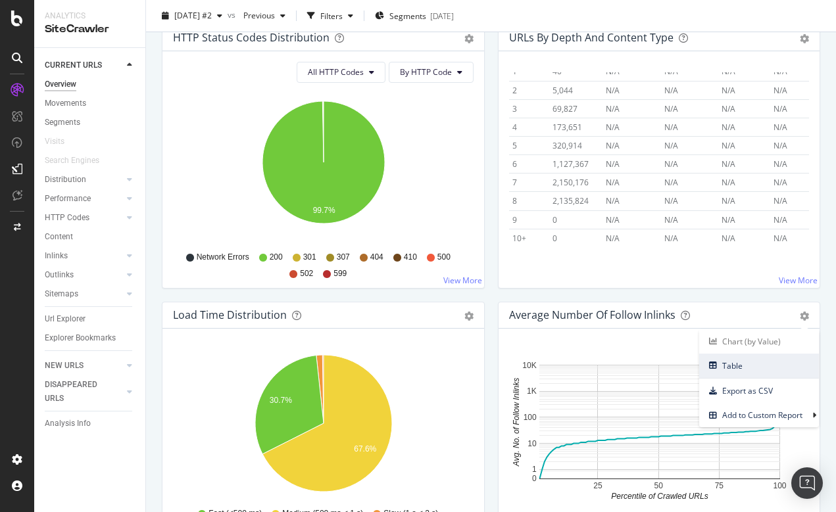
scroll to position [734, 0]
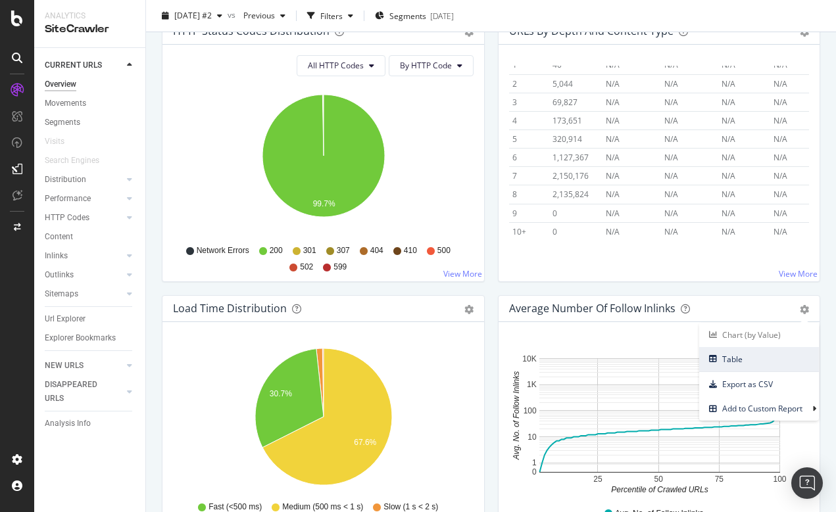
click at [734, 356] on span "Table" at bounding box center [759, 359] width 120 height 18
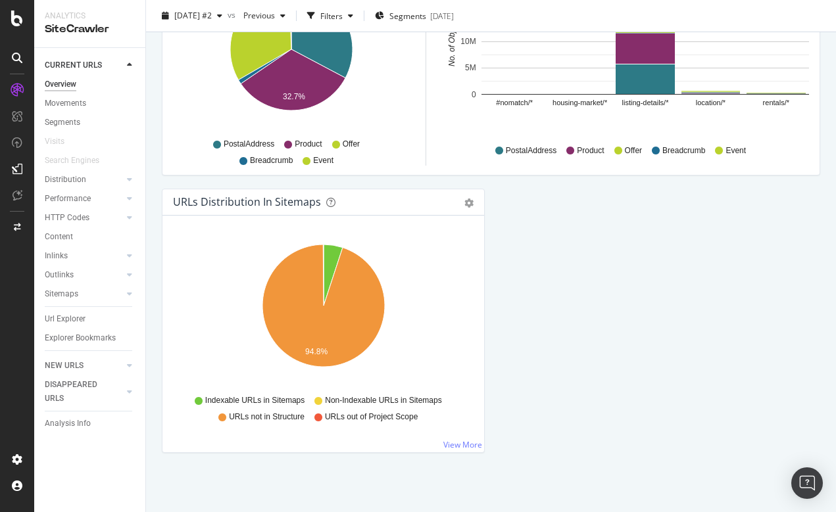
scroll to position [1394, 0]
